Goal: Task Accomplishment & Management: Complete application form

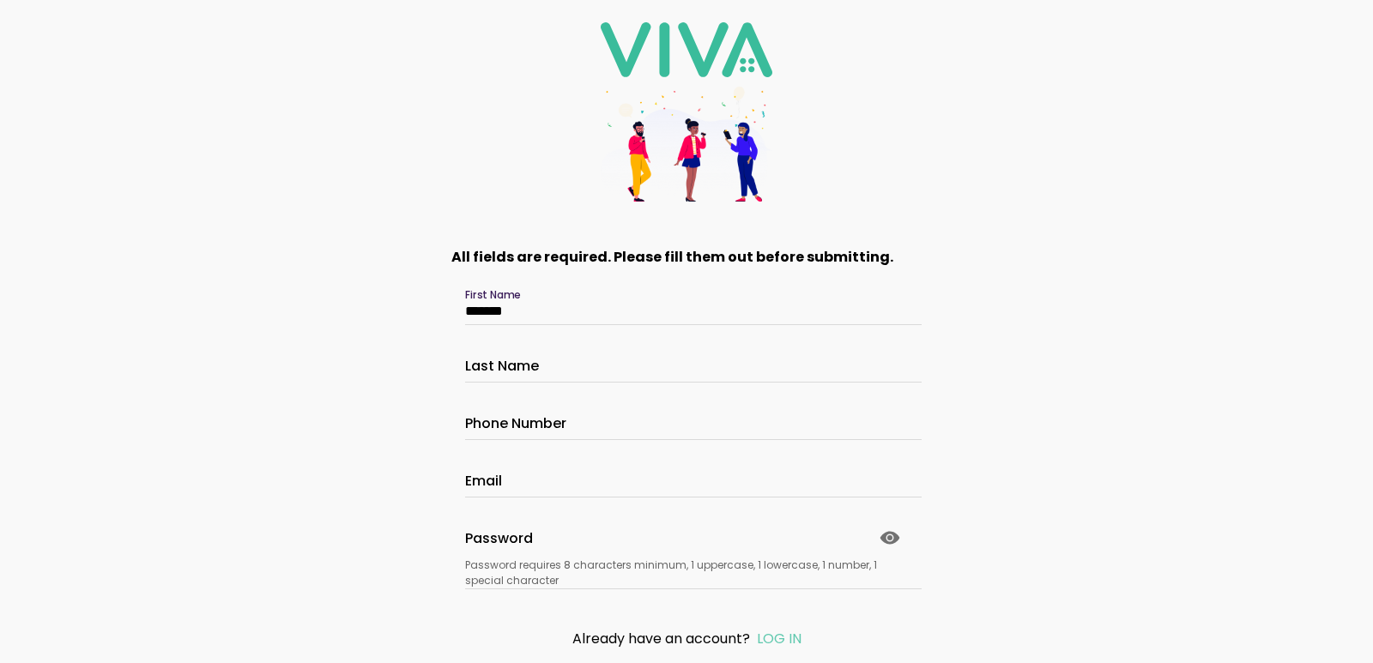
type input "*******"
type input "**********"
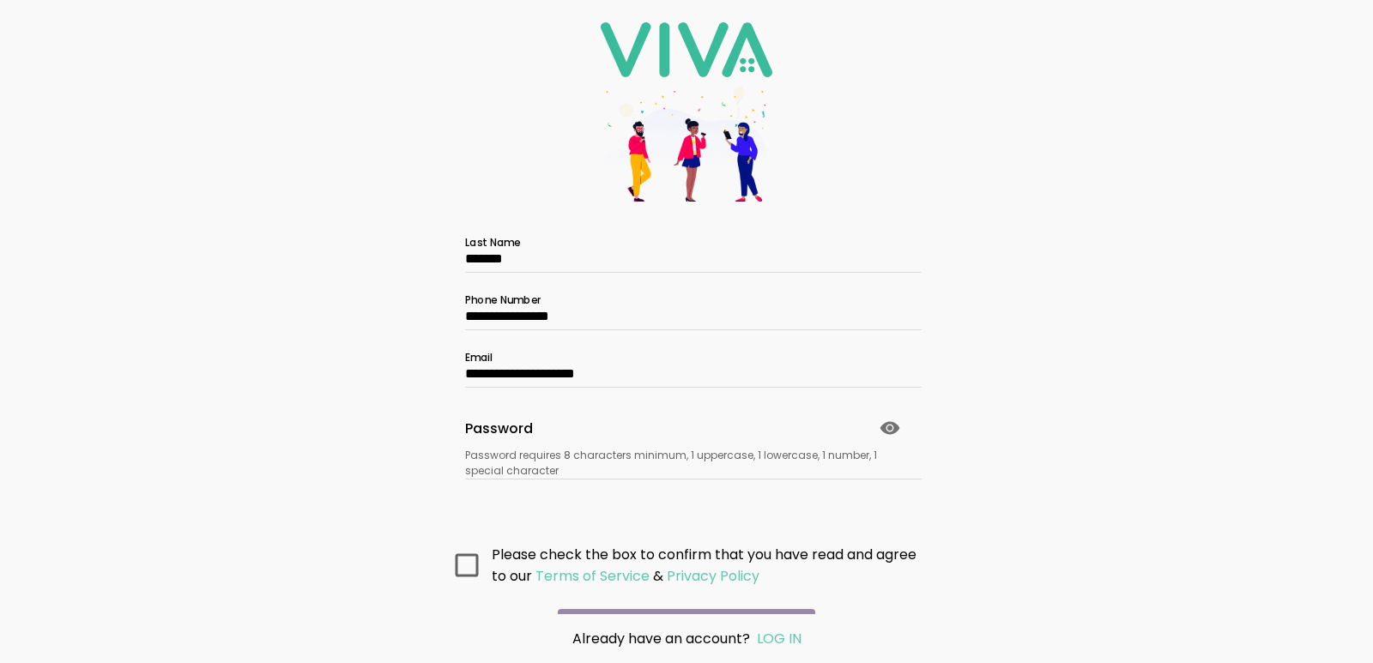
scroll to position [114, 0]
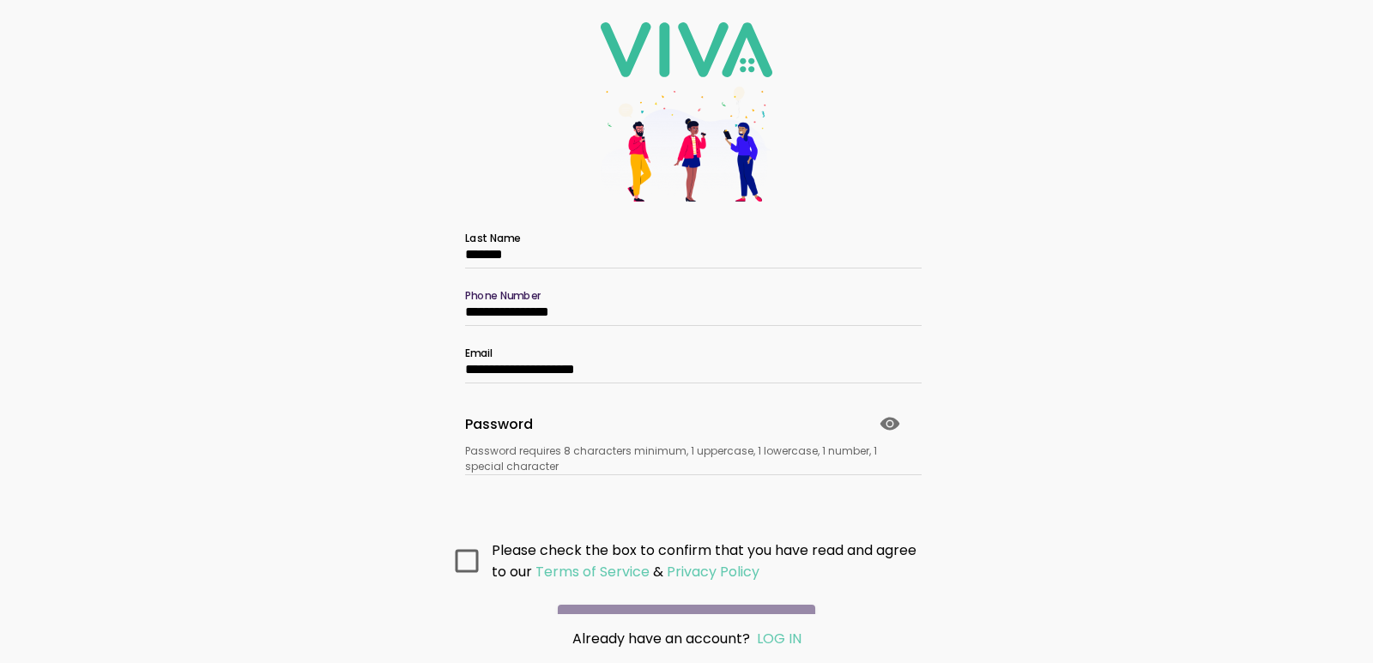
click at [638, 319] on input "**********" at bounding box center [686, 312] width 443 height 15
type input "**********"
click at [0, 0] on slot "Password requires 8 characters minimum, 1 uppercase, 1 lowercase, 1 number, 1 s…" at bounding box center [0, 0] width 0 height 0
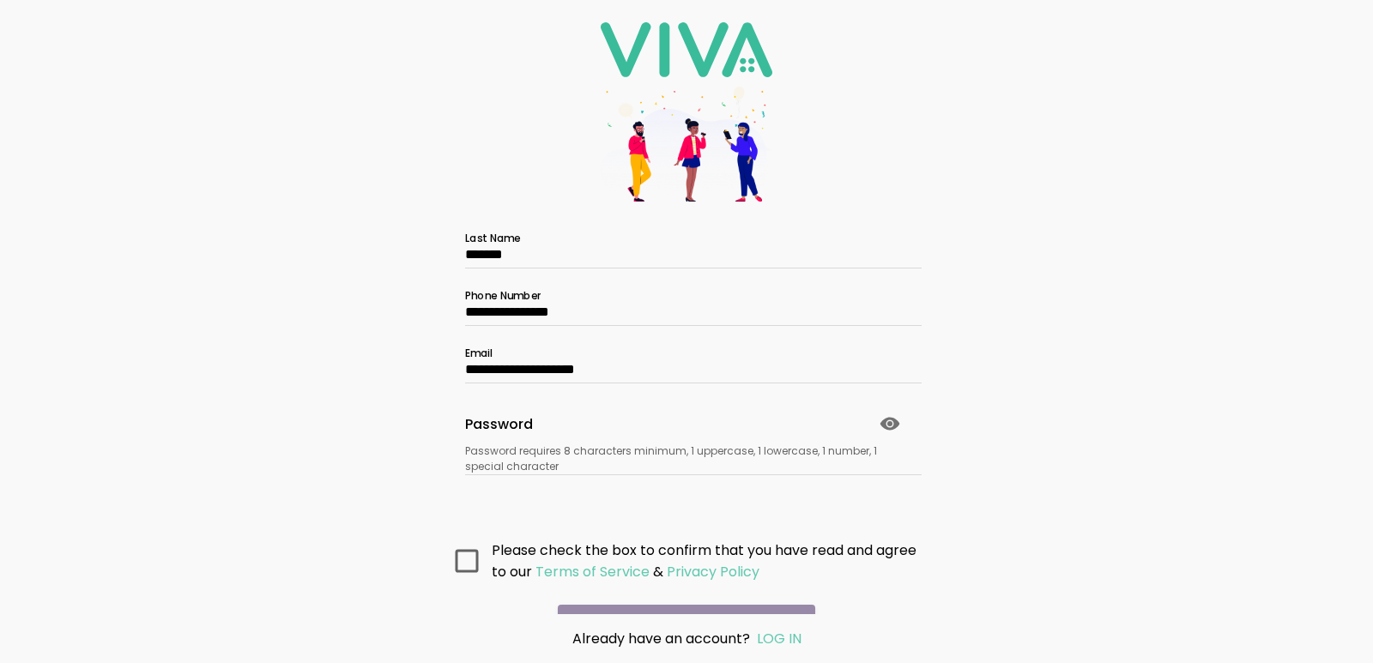
click at [461, 557] on icon at bounding box center [467, 560] width 23 height 23
click at [805, 440] on div "Password Password requires 8 characters minimum, 1 uppercase, 1 lowercase, 1 nu…" at bounding box center [686, 433] width 443 height 82
click at [820, 414] on div at bounding box center [686, 427] width 443 height 27
click at [887, 426] on circle at bounding box center [889, 423] width 5 height 5
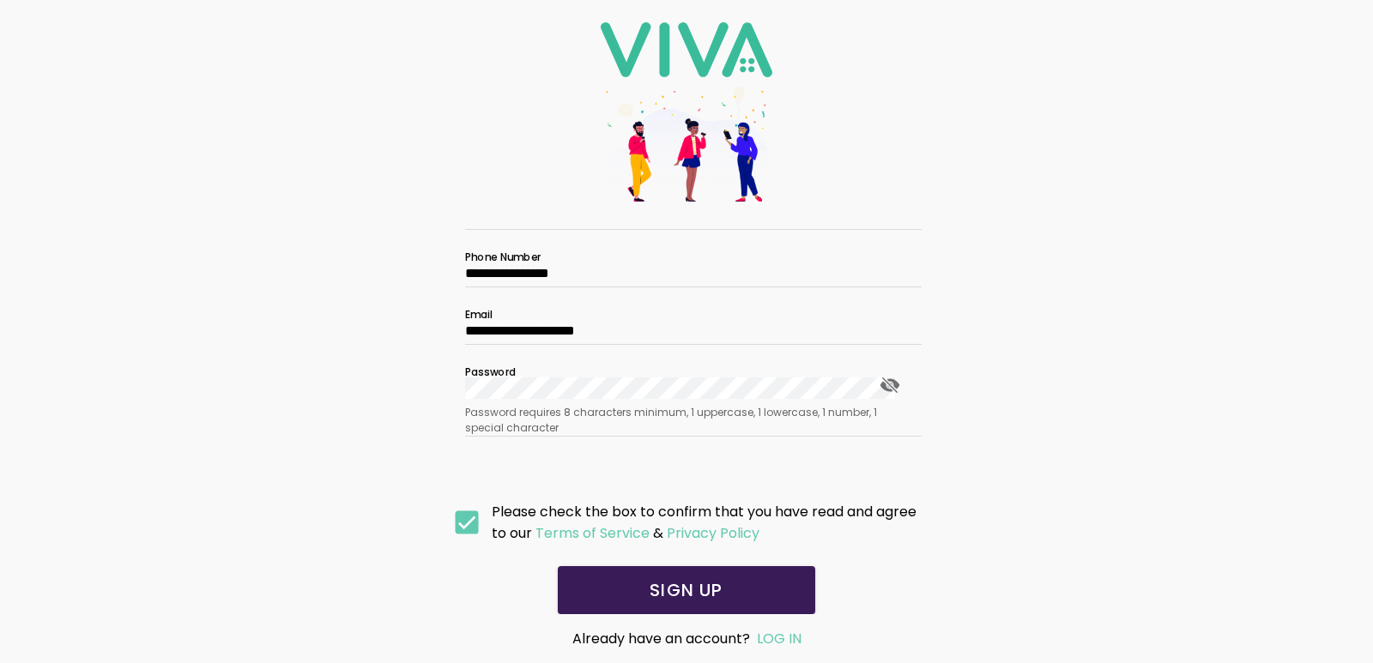
click at [0, 0] on slot "SIGN UP" at bounding box center [0, 0] width 0 height 0
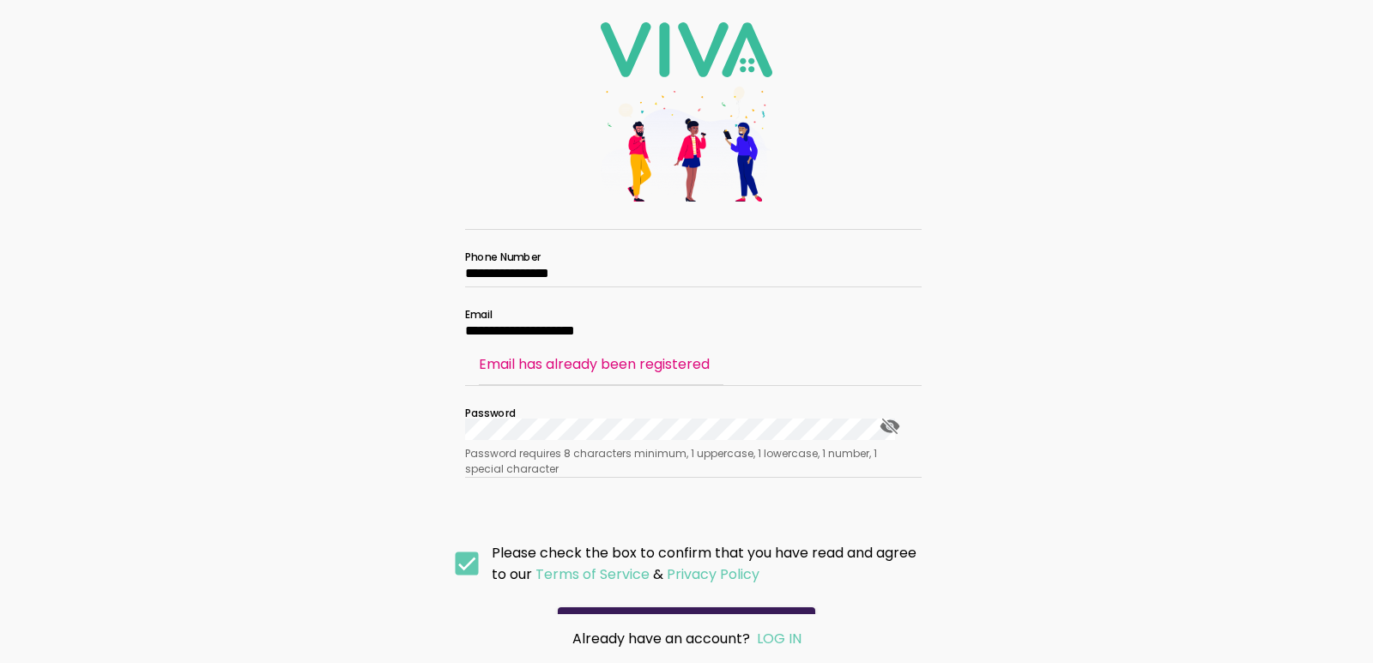
scroll to position [194, 0]
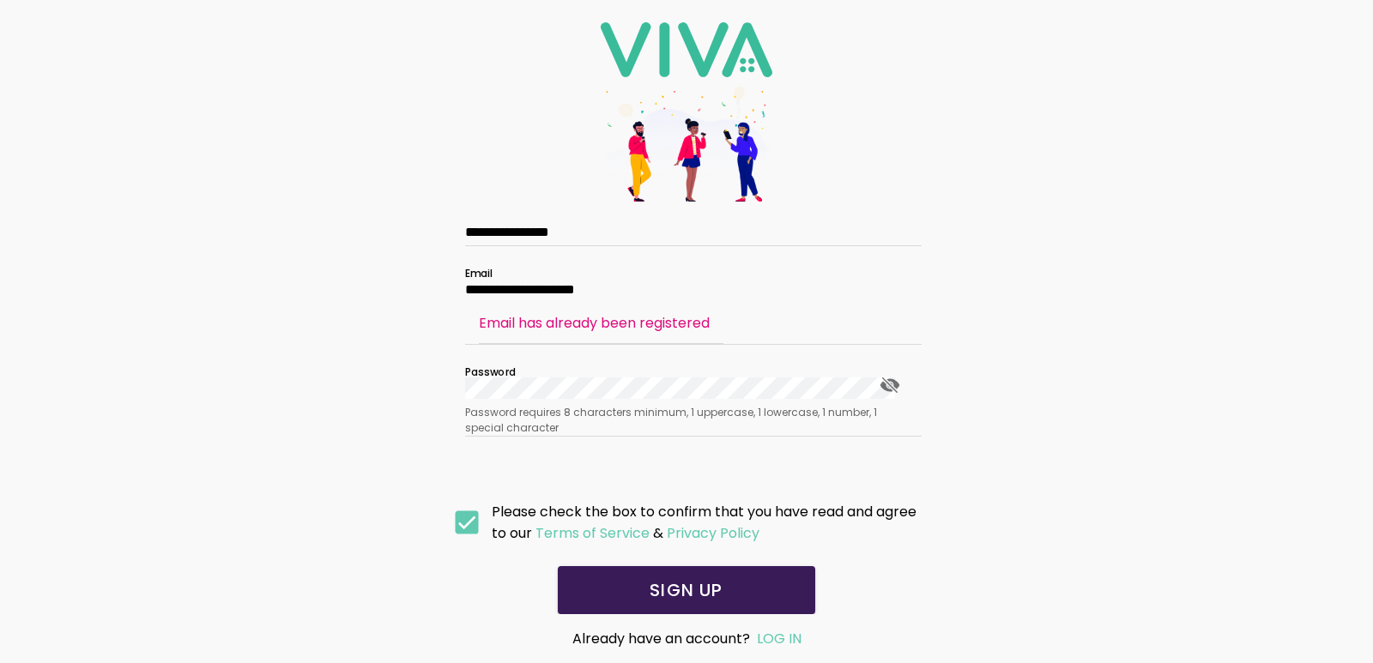
click at [0, 0] on slot "LOG IN" at bounding box center [0, 0] width 0 height 0
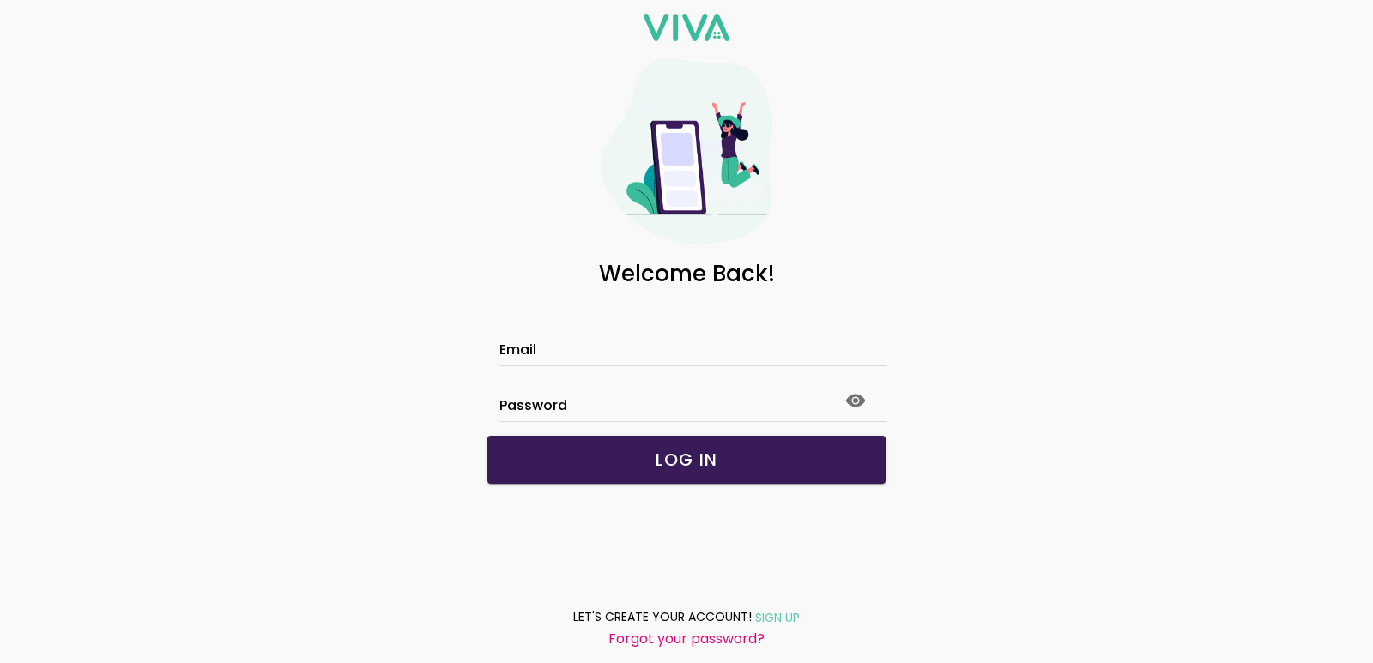
type input "**********"
click at [0, 0] on slot "LOG IN" at bounding box center [0, 0] width 0 height 0
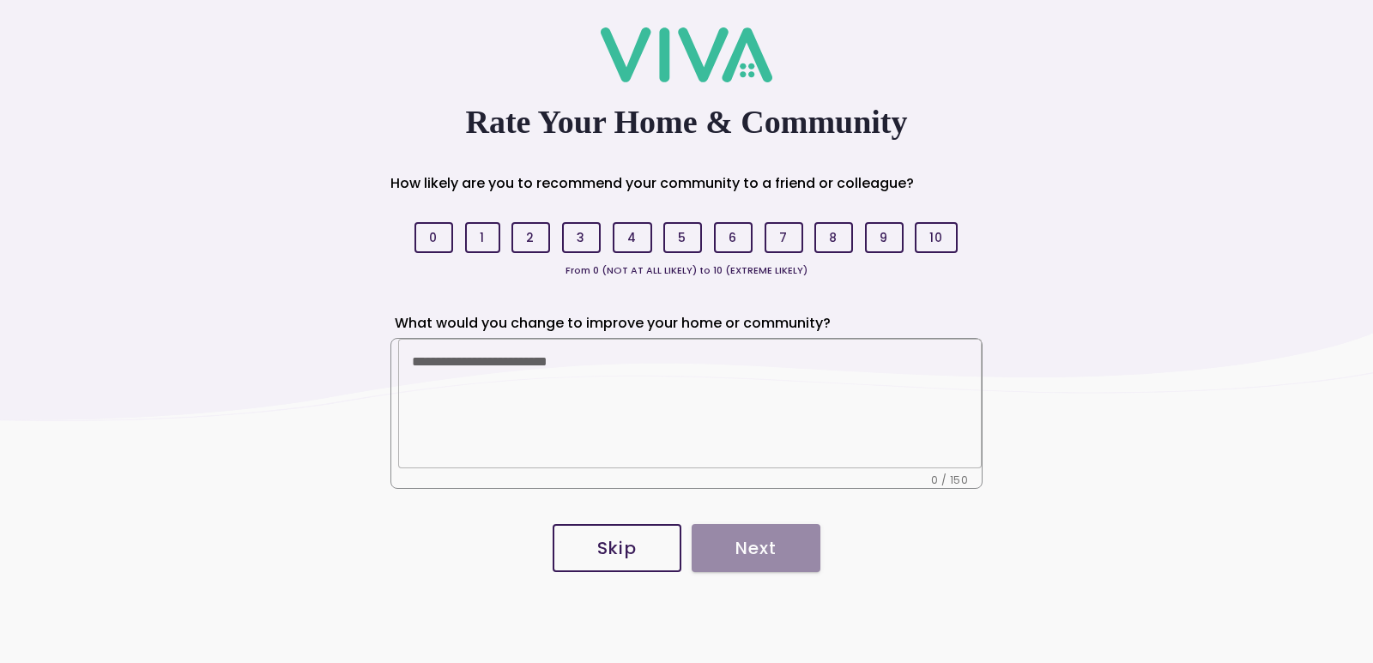
click at [0, 0] on slot "Skip" at bounding box center [0, 0] width 0 height 0
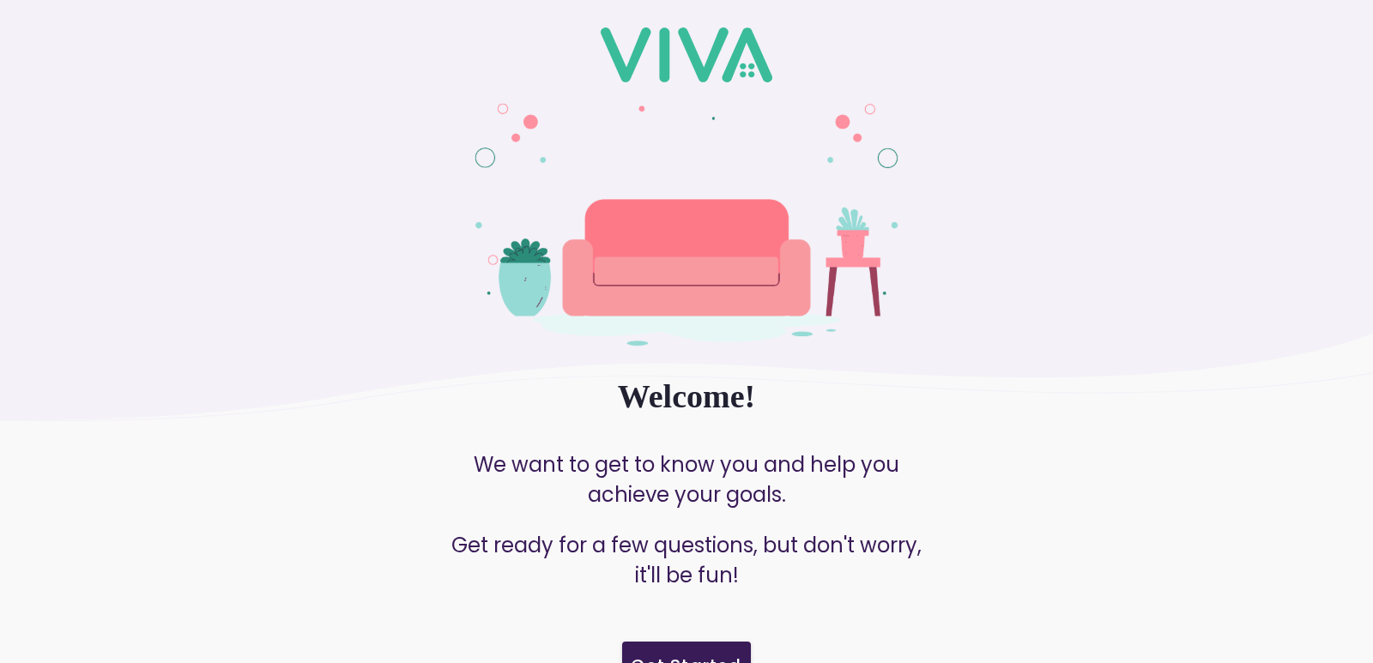
click at [1358, 225] on img at bounding box center [686, 255] width 1373 height 332
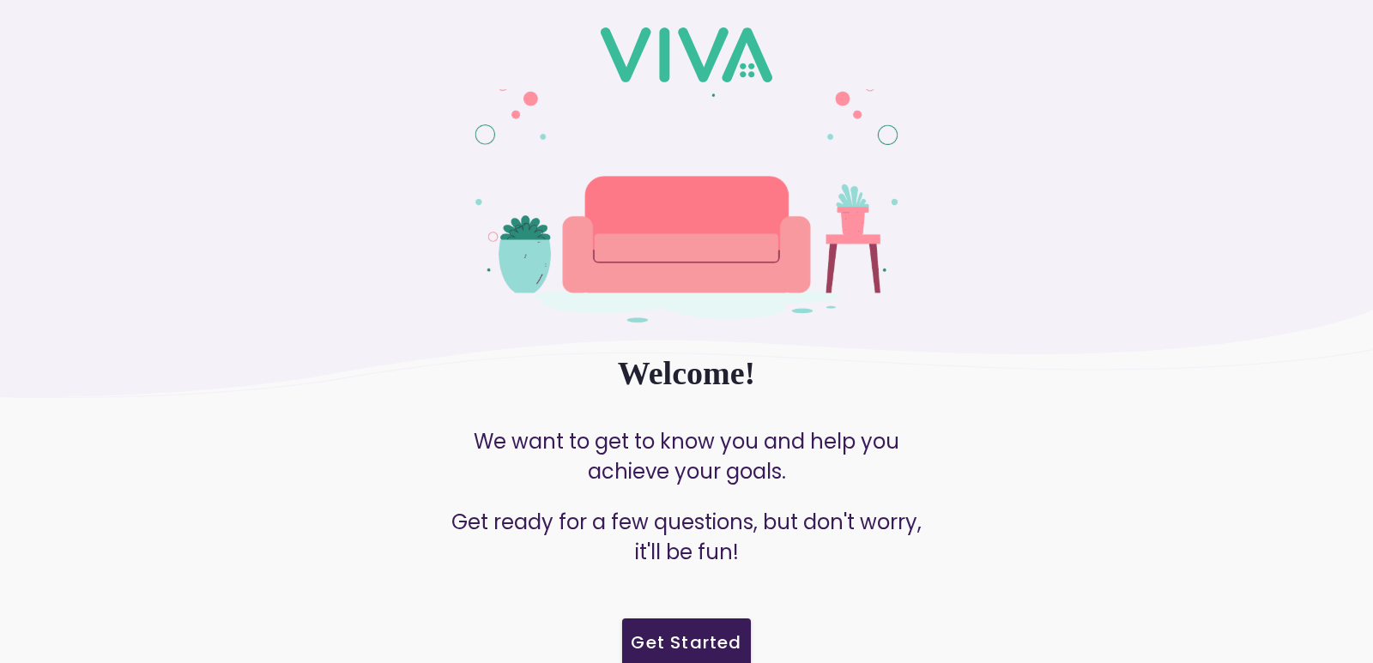
scroll to position [44, 0]
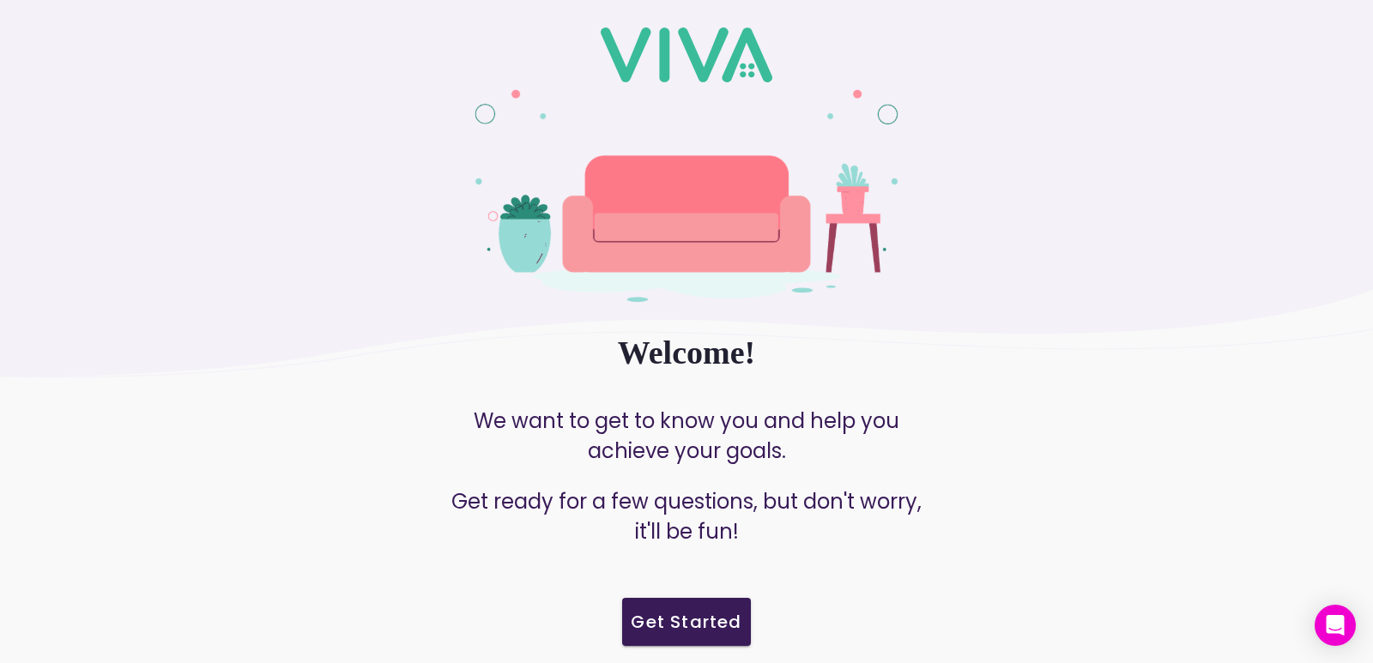
click at [0, 0] on slot "Get Started" at bounding box center [0, 0] width 0 height 0
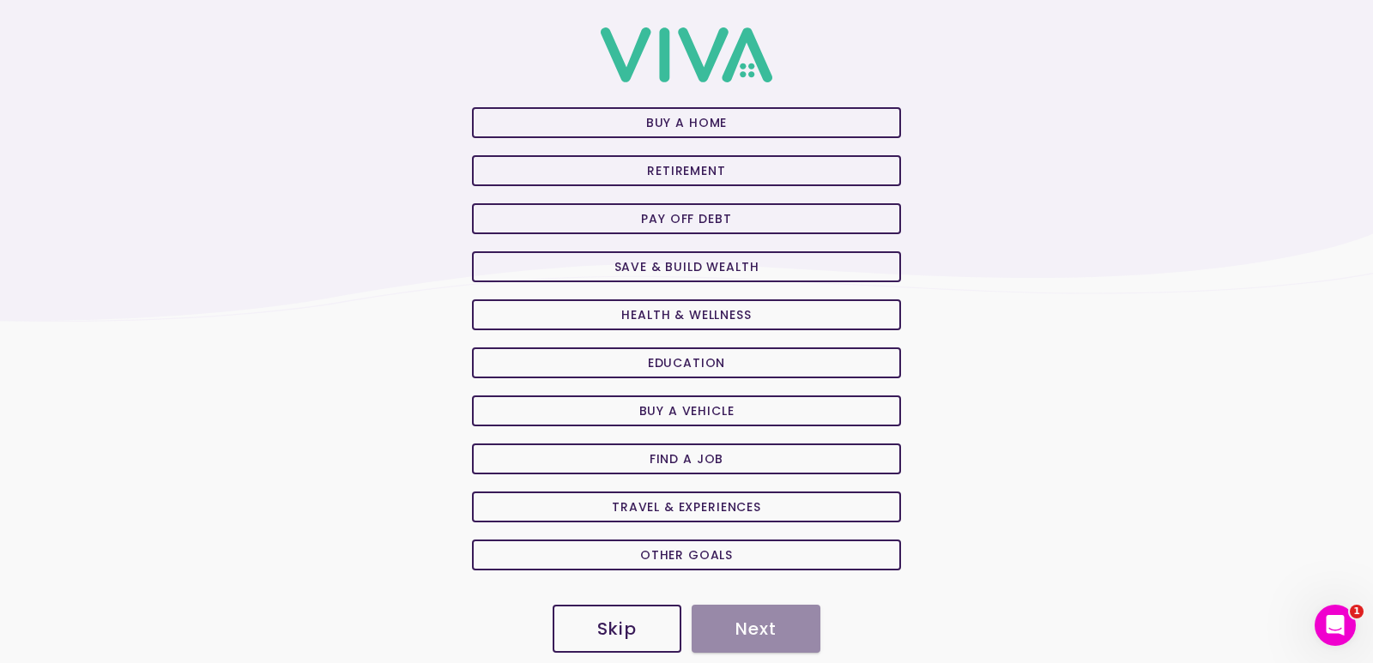
scroll to position [106, 0]
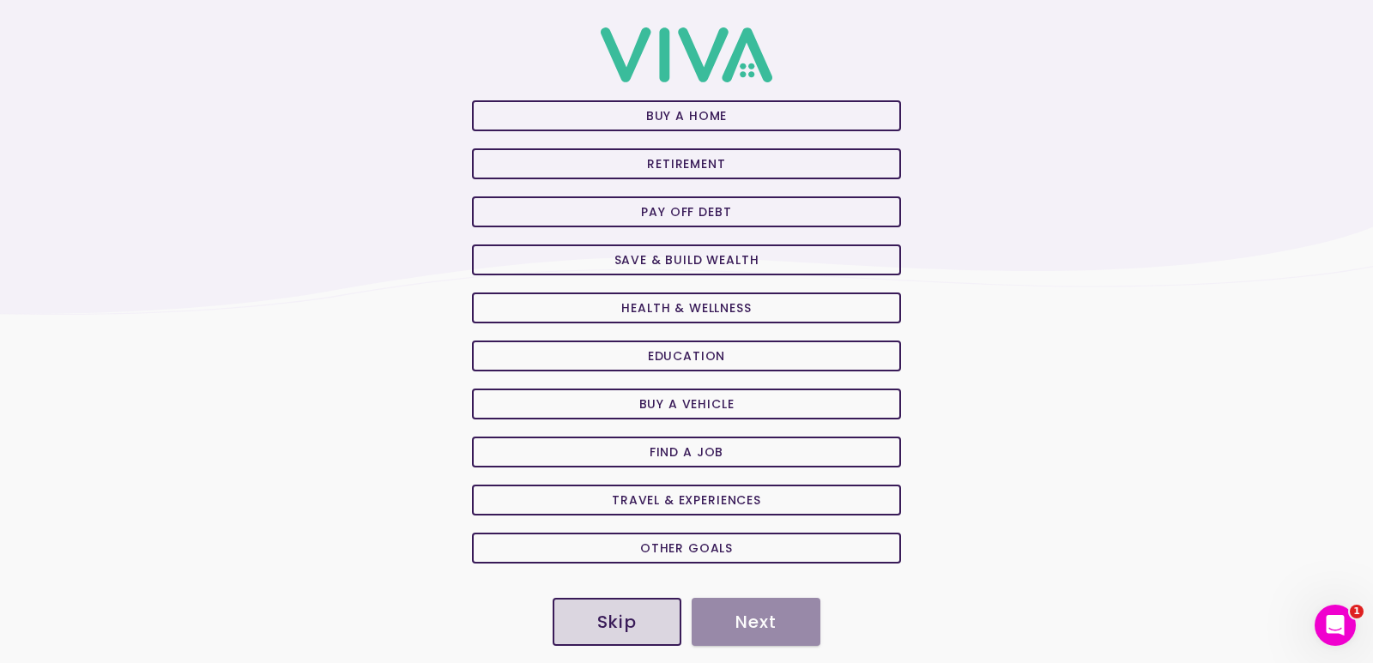
click at [634, 618] on span "Skip" at bounding box center [616, 622] width 91 height 17
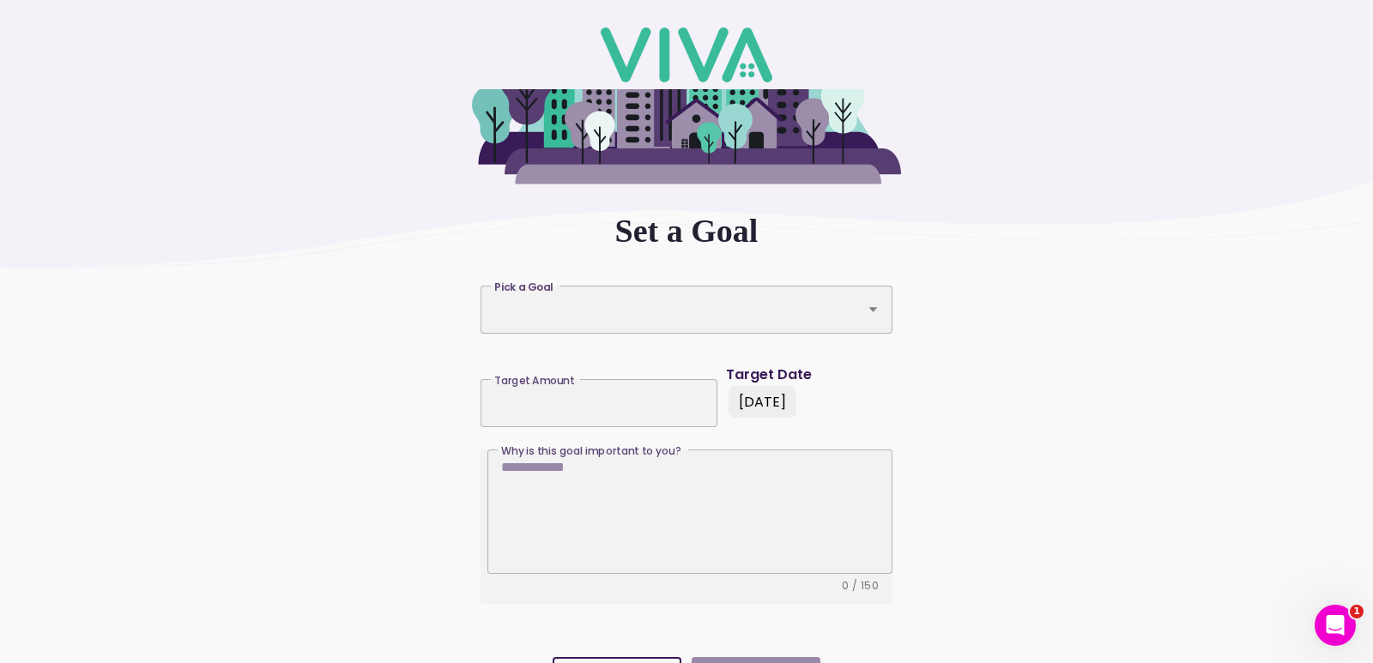
scroll to position [201, 0]
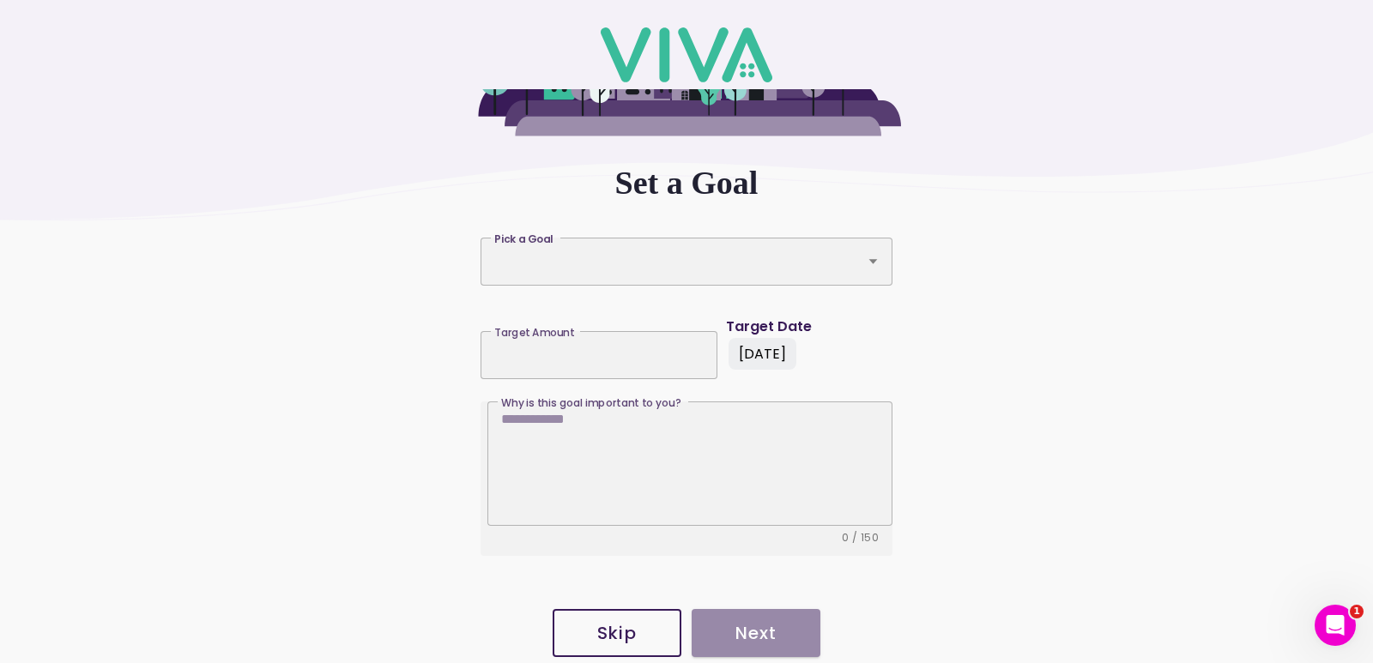
click at [614, 617] on button "Skip" at bounding box center [617, 633] width 129 height 48
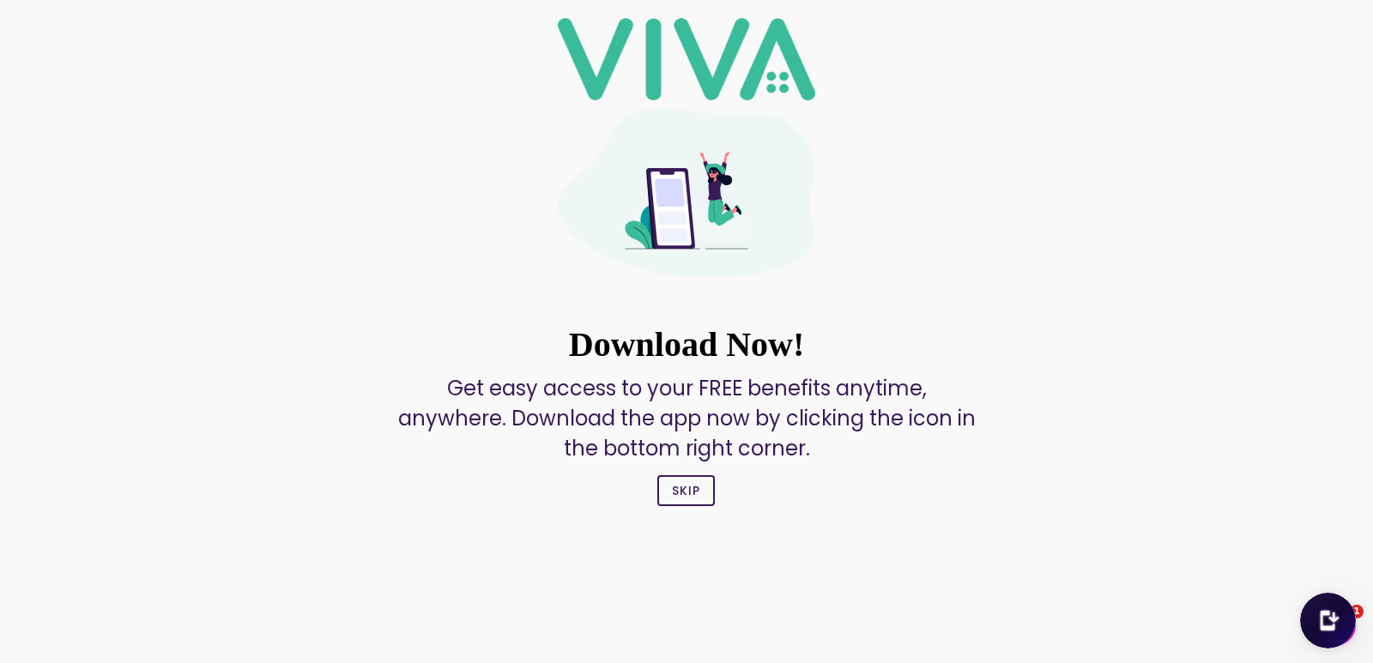
click at [0, 0] on slot "Skip" at bounding box center [0, 0] width 0 height 0
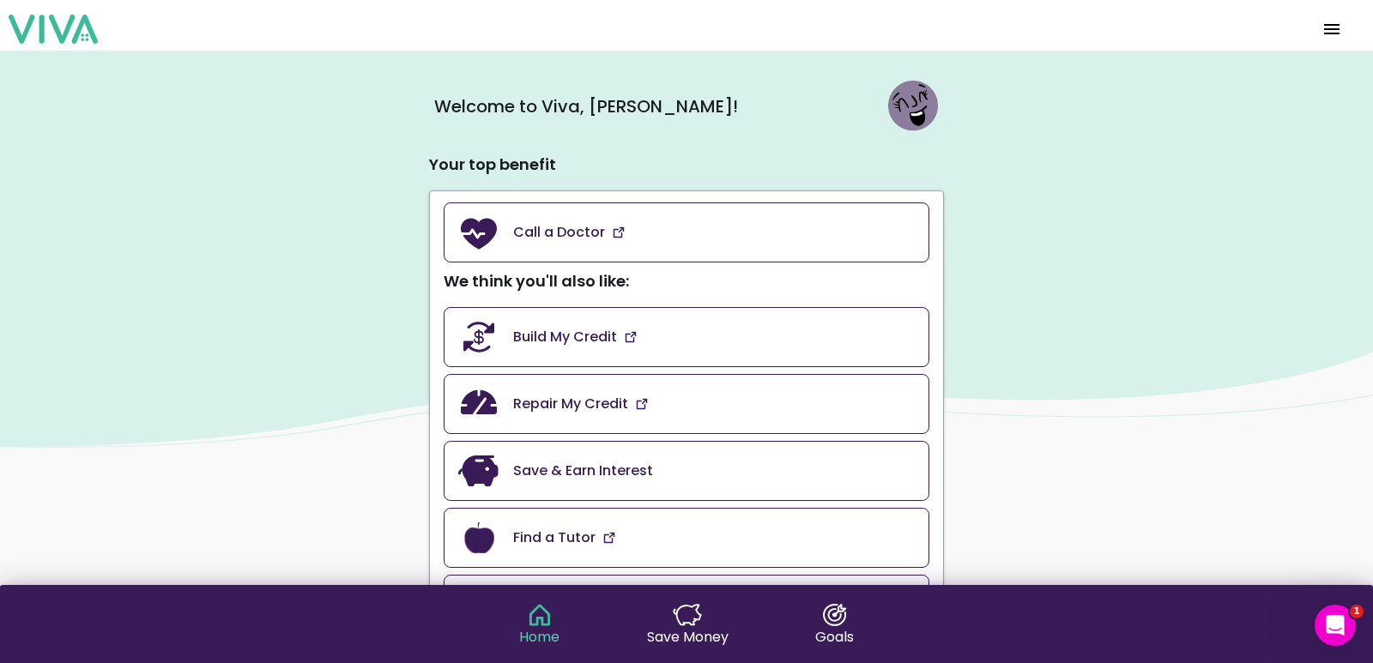
click at [706, 617] on div "Save Money" at bounding box center [688, 625] width 82 height 43
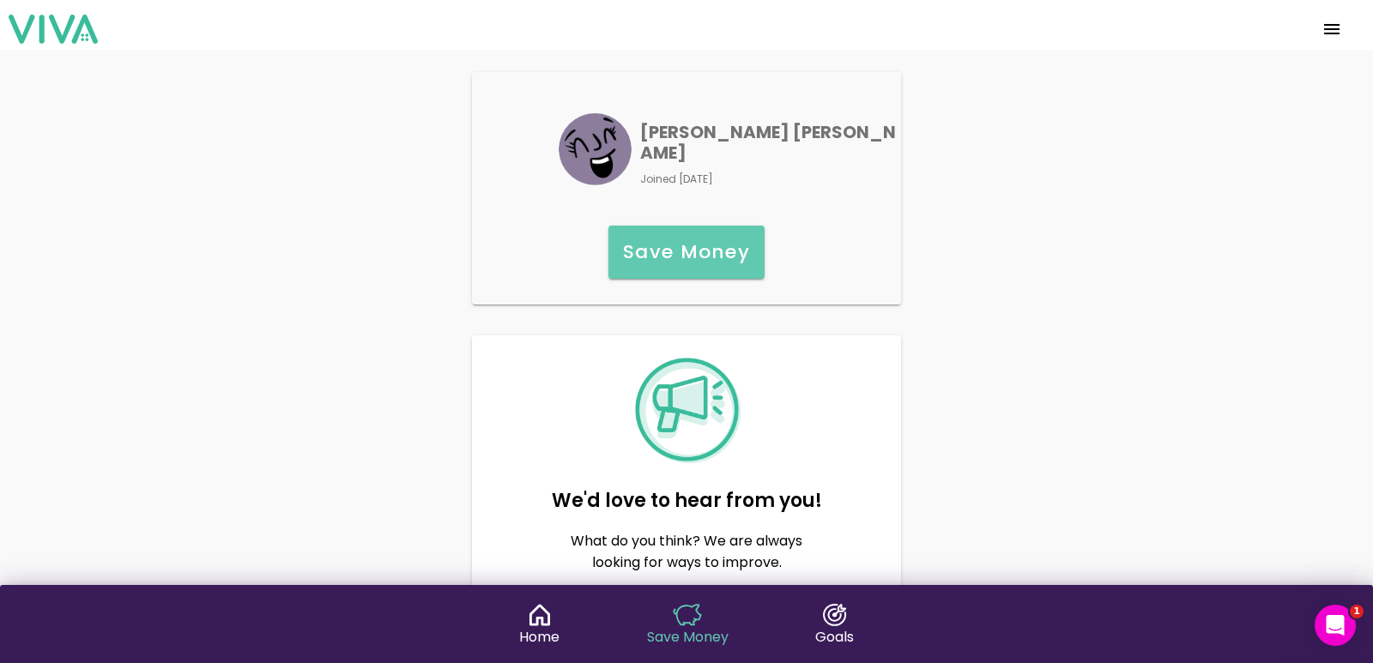
scroll to position [82, 0]
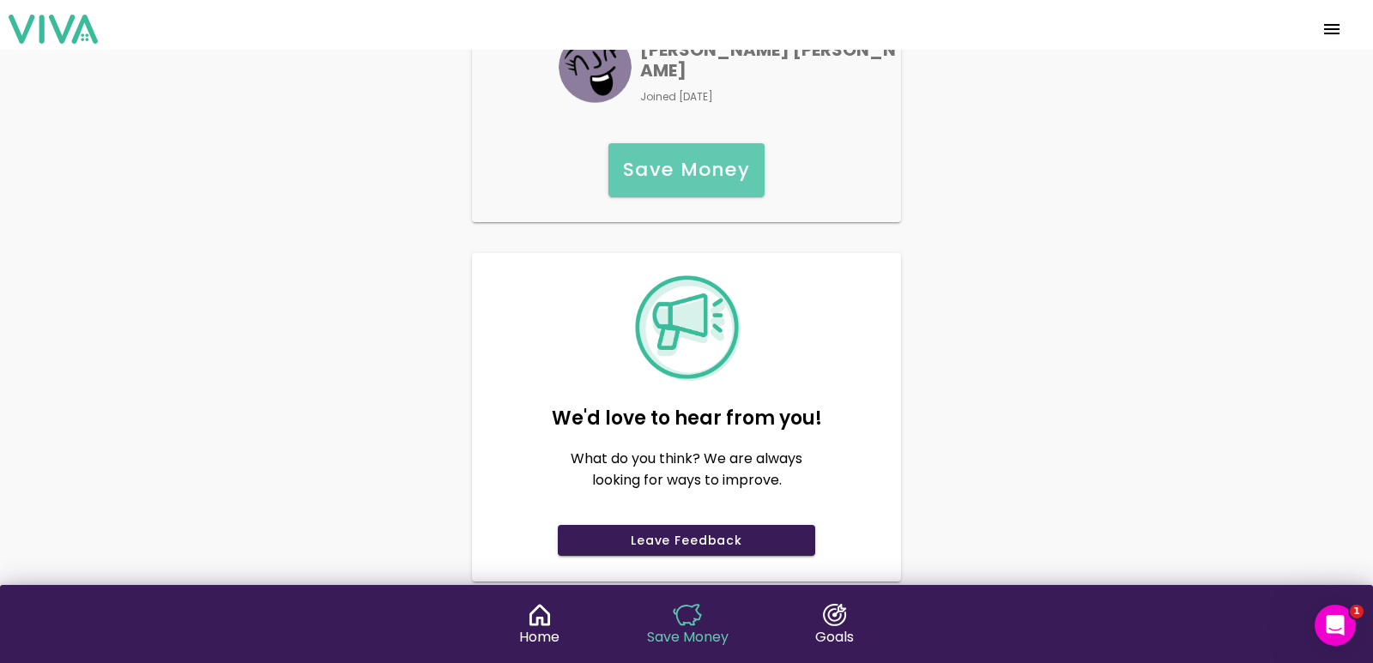
click at [680, 179] on ion-col "Save Money" at bounding box center [686, 170] width 168 height 69
click at [685, 167] on button "Save Money" at bounding box center [686, 169] width 156 height 53
